Goal: Navigation & Orientation: Find specific page/section

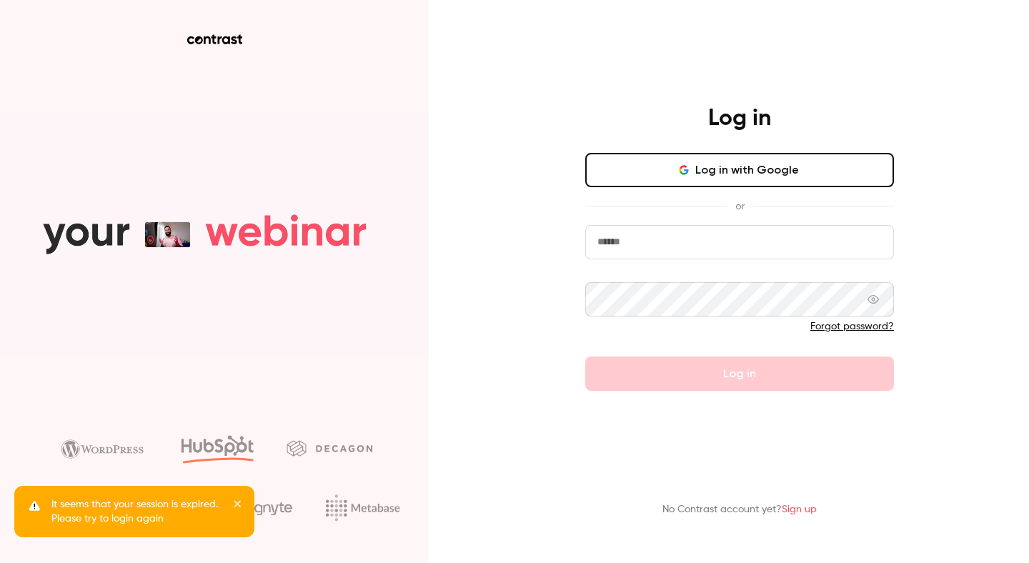
type input "**********"
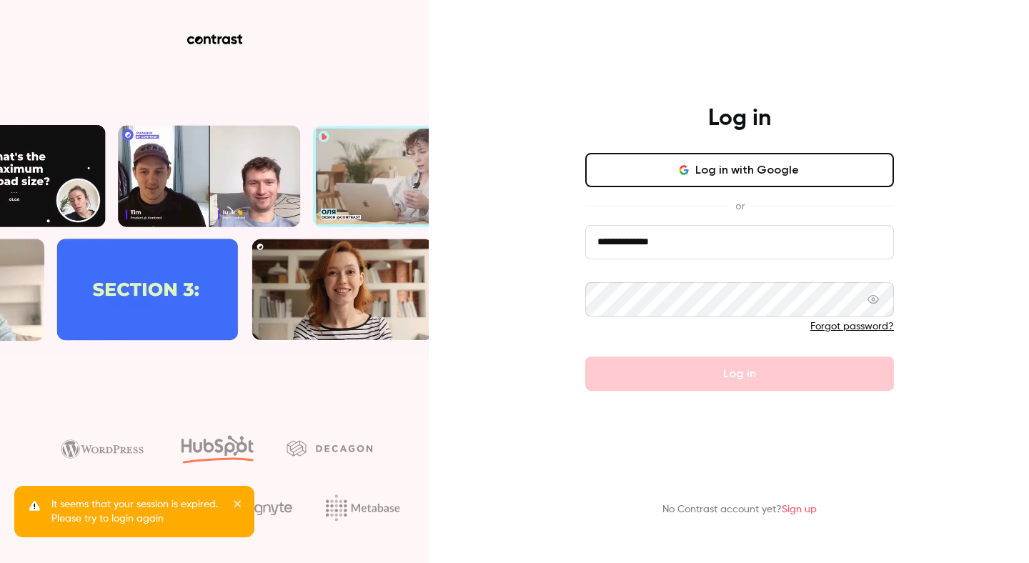
click at [246, 504] on div "It seems that your session is expired. Please try to login again" at bounding box center [134, 511] width 240 height 51
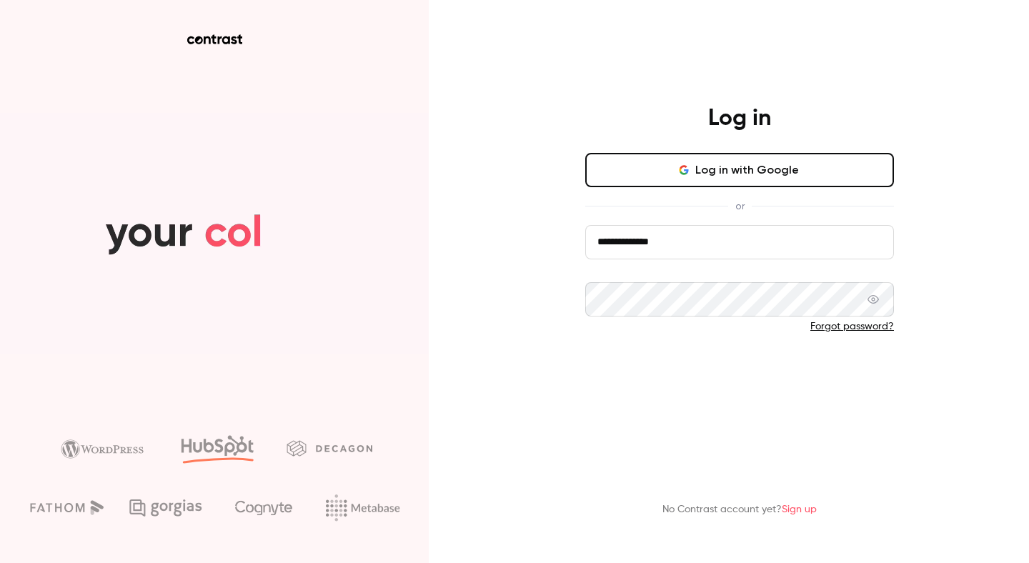
click at [652, 375] on button "Log in" at bounding box center [739, 374] width 309 height 34
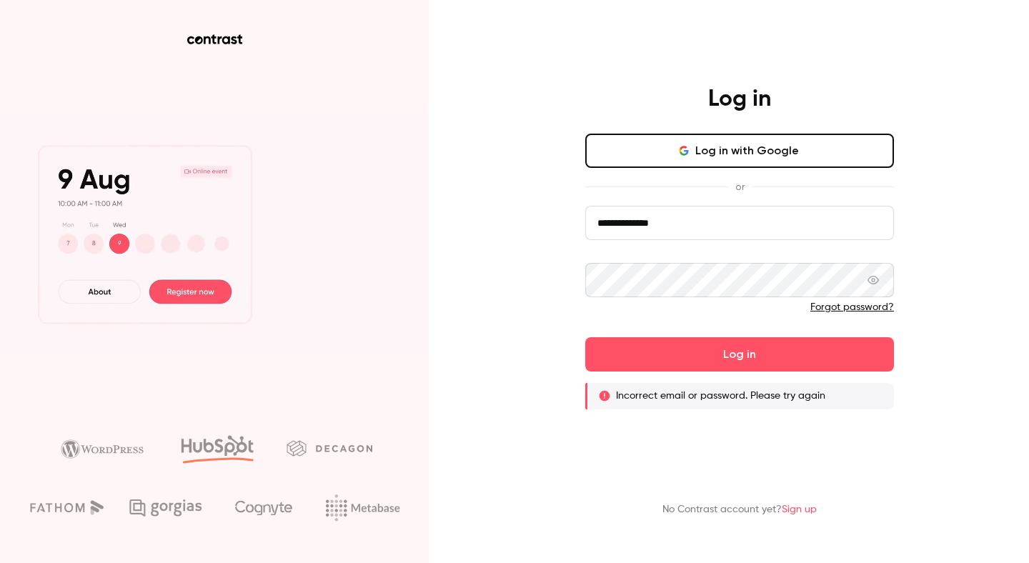
click at [699, 154] on button "Log in with Google" at bounding box center [739, 151] width 309 height 34
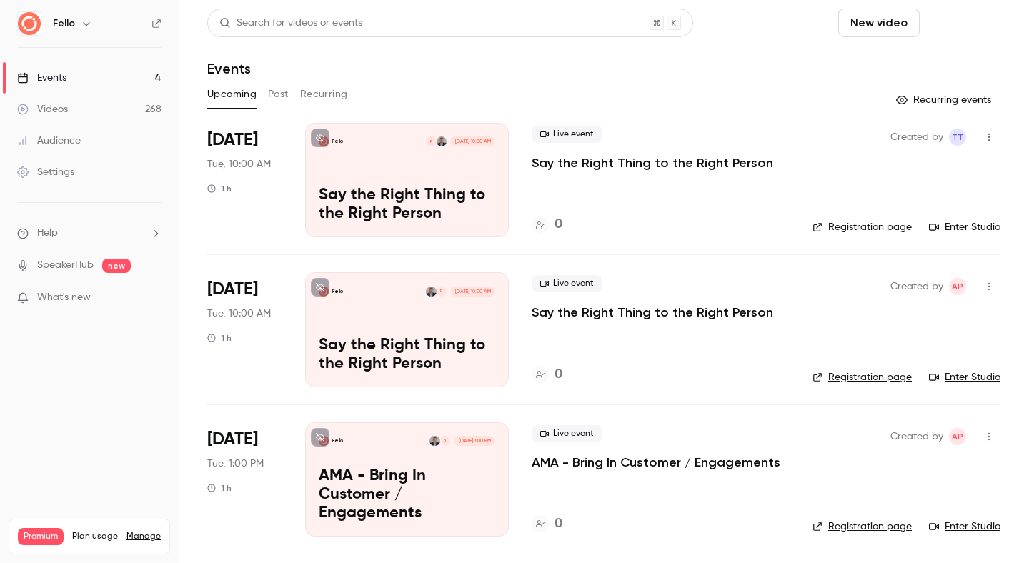
click at [974, 26] on button "Schedule" at bounding box center [962, 23] width 75 height 29
click at [853, 26] on div at bounding box center [514, 281] width 1029 height 563
click at [854, 26] on button "New video" at bounding box center [878, 23] width 81 height 29
click at [866, 98] on div "Upload" at bounding box center [920, 99] width 109 height 14
click at [103, 111] on link "Videos 269" at bounding box center [89, 109] width 179 height 31
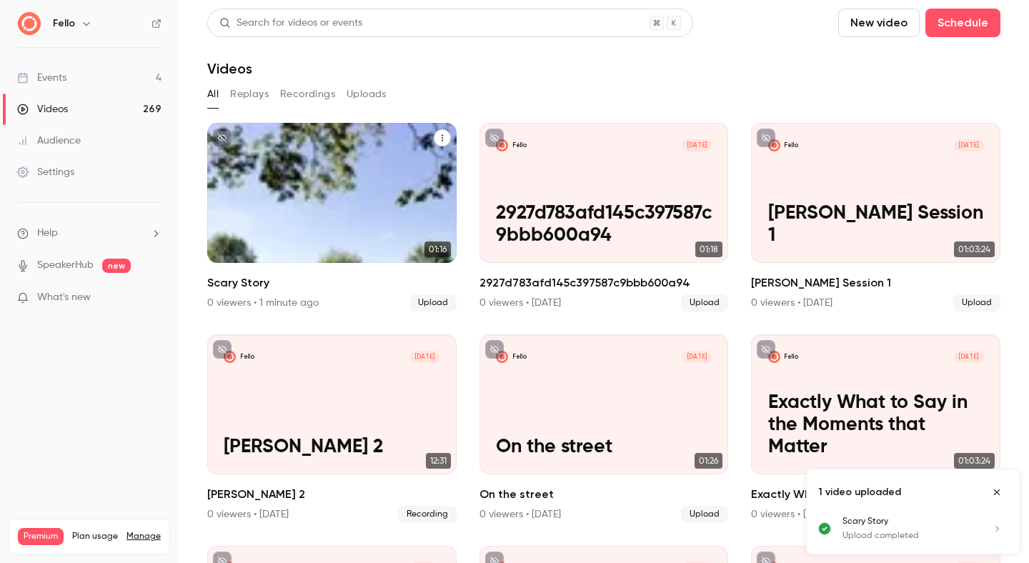
click at [307, 184] on div "Fello [DATE] Scary Story" at bounding box center [331, 193] width 249 height 140
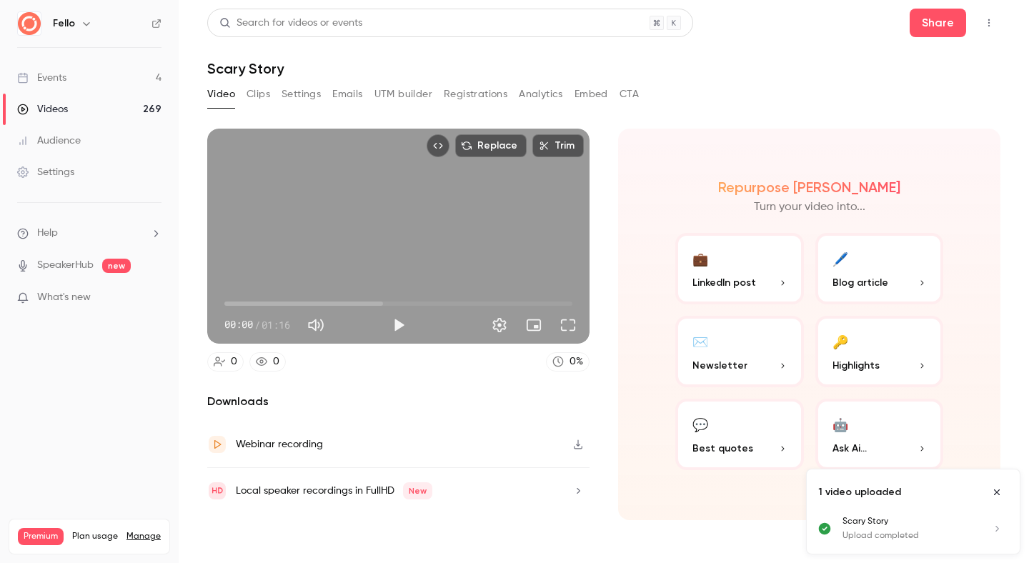
click at [260, 90] on button "Clips" at bounding box center [258, 94] width 24 height 23
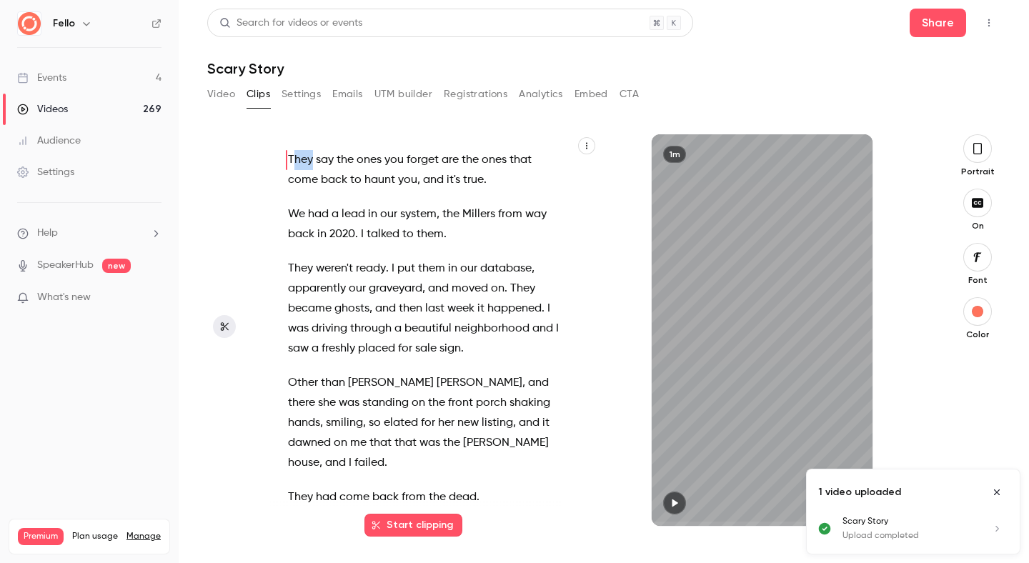
drag, startPoint x: 286, startPoint y: 161, endPoint x: 294, endPoint y: 155, distance: 9.7
click at [294, 155] on span "They" at bounding box center [300, 160] width 25 height 20
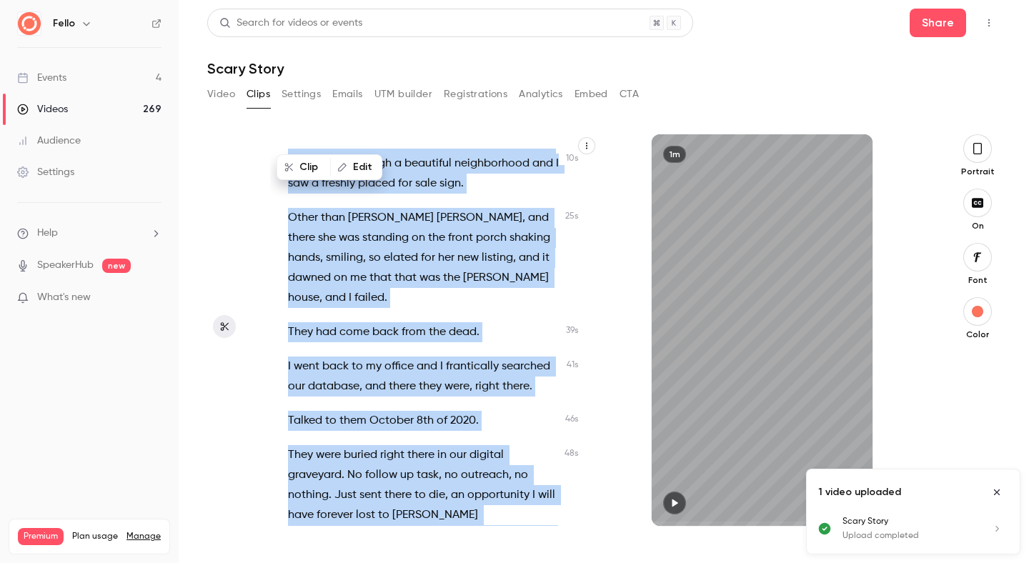
scroll to position [422, 0]
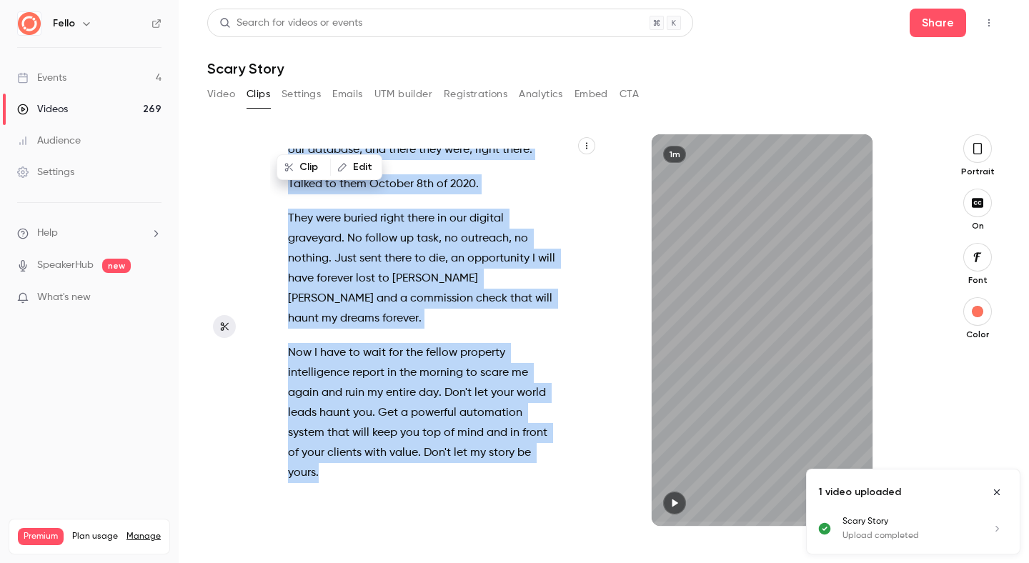
drag, startPoint x: 287, startPoint y: 158, endPoint x: 453, endPoint y: 454, distance: 339.1
click at [465, 482] on div "They say the ones you forget are the ones that come back to haunt you , and it'…" at bounding box center [430, 337] width 321 height 377
